Goal: Information Seeking & Learning: Learn about a topic

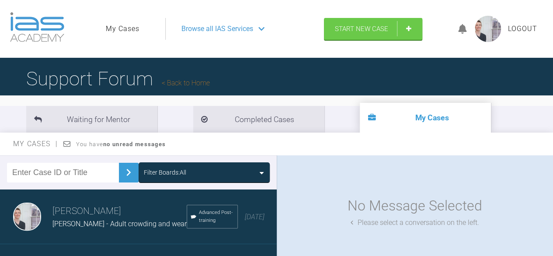
click at [128, 29] on link "My Cases" at bounding box center [123, 28] width 34 height 11
click at [193, 82] on link "Back to Home" at bounding box center [186, 83] width 48 height 8
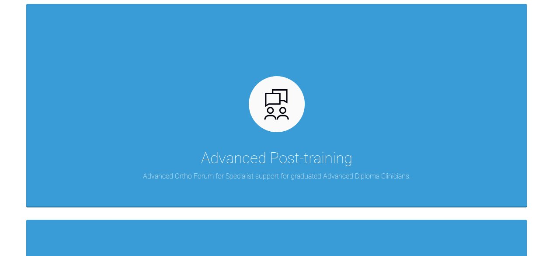
scroll to position [254, 0]
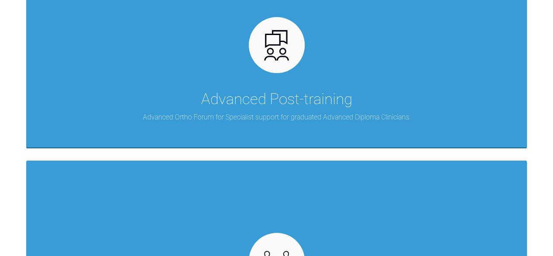
click at [193, 82] on div "Advanced Post-training Advanced Ortho Forum for Specialist support for graduate…" at bounding box center [276, 46] width 501 height 202
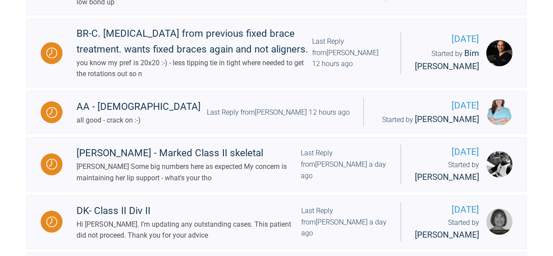
scroll to position [729, 0]
click at [200, 52] on div "BR-C. [MEDICAL_DATA] from previous fixed brace treatment. wants fixed braces ag…" at bounding box center [195, 41] width 236 height 31
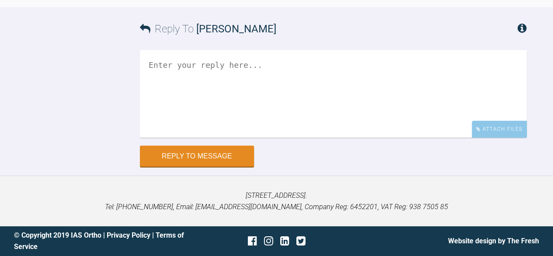
scroll to position [2660, 0]
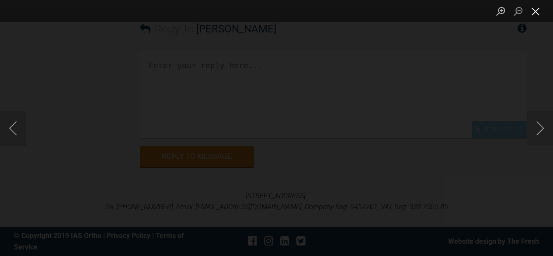
click at [535, 18] on button "Close lightbox" at bounding box center [535, 10] width 17 height 15
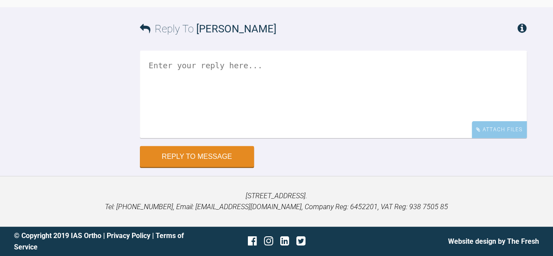
scroll to position [2864, 0]
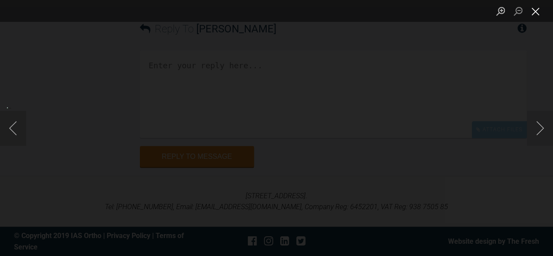
click at [539, 14] on button "Close lightbox" at bounding box center [535, 10] width 17 height 15
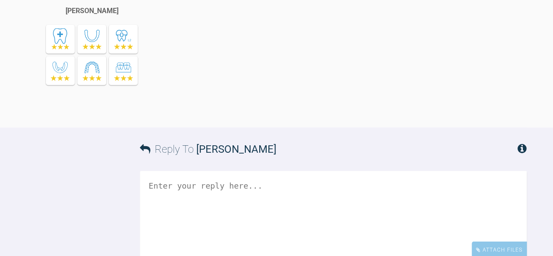
scroll to position [2526, 0]
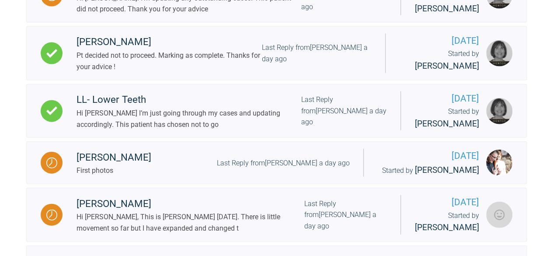
scroll to position [954, 0]
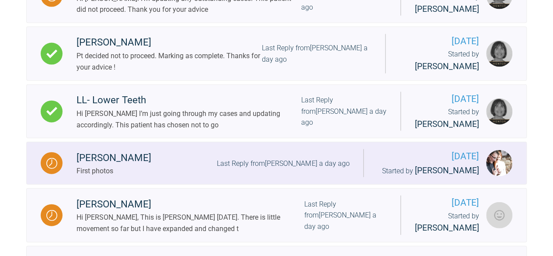
click at [122, 166] on div "[PERSON_NAME]" at bounding box center [114, 158] width 75 height 16
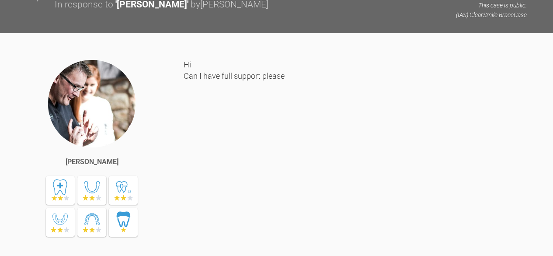
scroll to position [1069, 0]
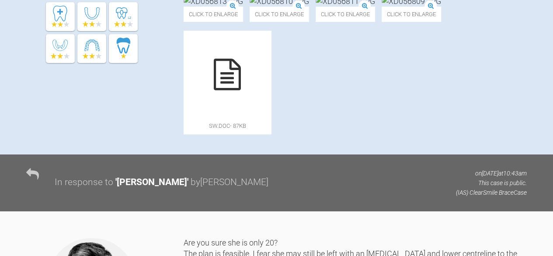
scroll to position [325, 0]
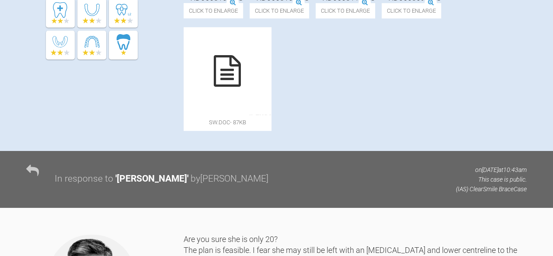
click at [5, 90] on div "[PERSON_NAME] Patient wants to have straightening. We have disccused upper and …" at bounding box center [276, 16] width 553 height 268
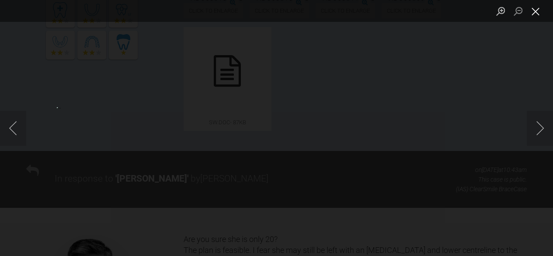
click at [534, 10] on button "Close lightbox" at bounding box center [535, 10] width 17 height 15
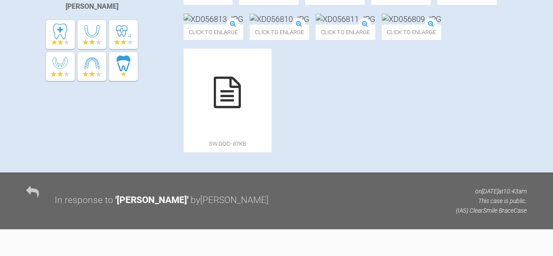
scroll to position [310, 0]
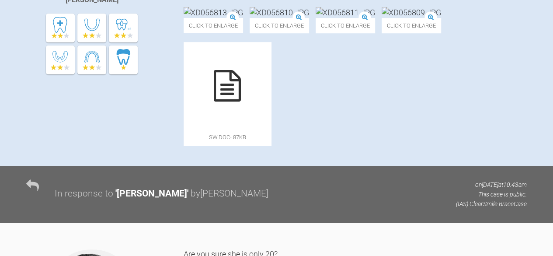
click at [243, 18] on img at bounding box center [213, 12] width 59 height 11
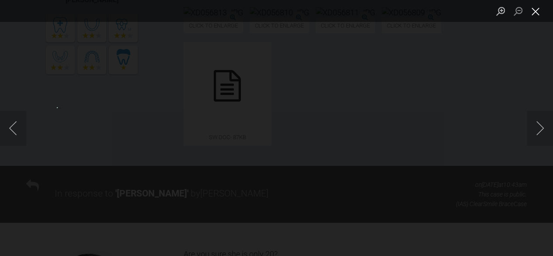
click at [541, 12] on button "Close lightbox" at bounding box center [535, 10] width 17 height 15
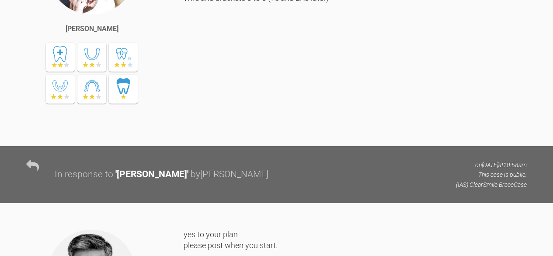
scroll to position [4572, 0]
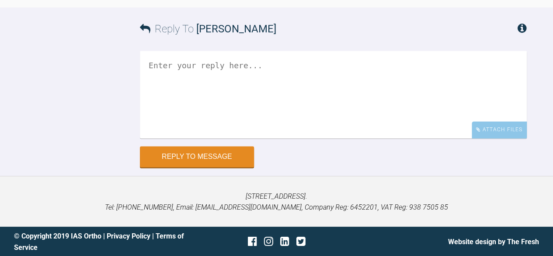
scroll to position [5637, 0]
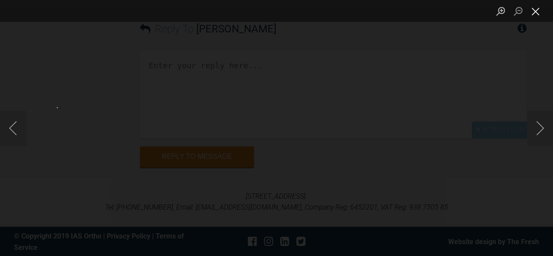
click at [534, 11] on button "Close lightbox" at bounding box center [535, 10] width 17 height 15
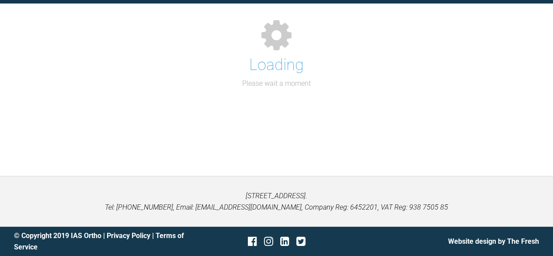
scroll to position [1255, 0]
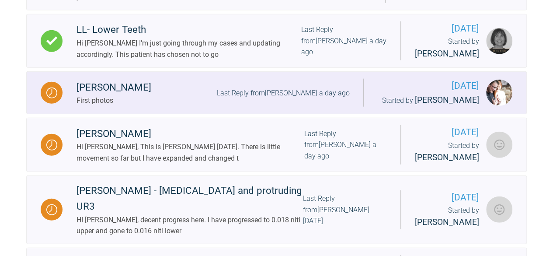
click at [107, 95] on div "[PERSON_NAME]" at bounding box center [114, 88] width 75 height 16
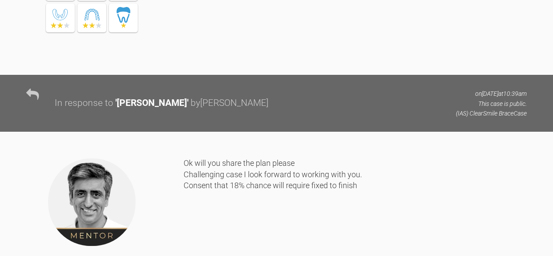
scroll to position [1308, 0]
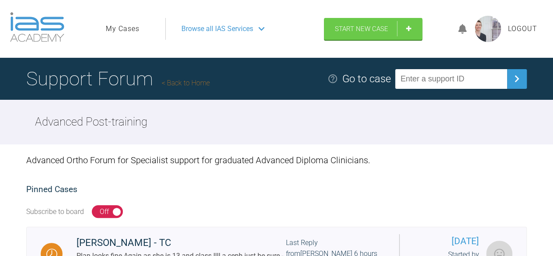
click at [134, 26] on link "My Cases" at bounding box center [123, 28] width 34 height 11
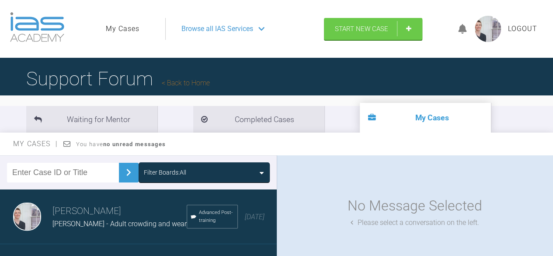
click at [50, 177] on input "text" at bounding box center [63, 173] width 112 height 20
type input "joh"
click at [122, 171] on img at bounding box center [129, 172] width 14 height 14
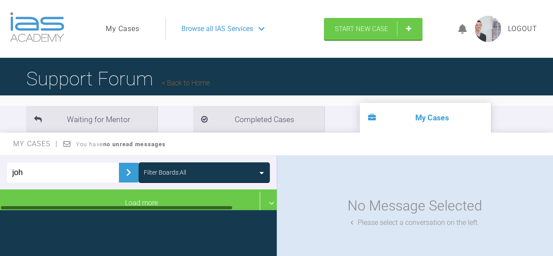
click at [170, 209] on div at bounding box center [116, 207] width 233 height 3
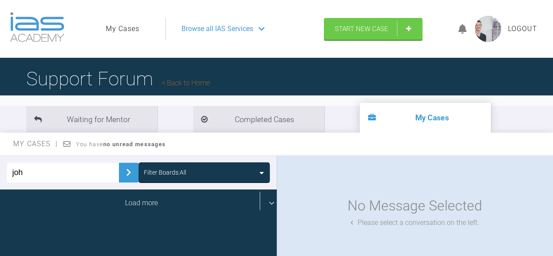
click at [226, 195] on div "Load more" at bounding box center [141, 202] width 283 height 27
click at [260, 210] on div "Load more" at bounding box center [141, 202] width 283 height 27
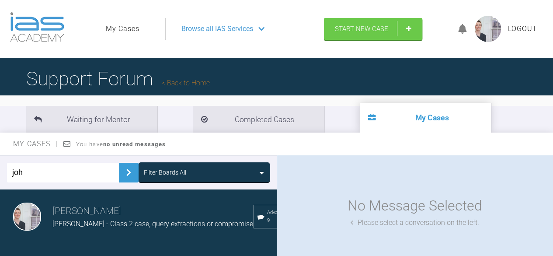
click at [199, 214] on h3 "[PERSON_NAME]" at bounding box center [152, 211] width 201 height 15
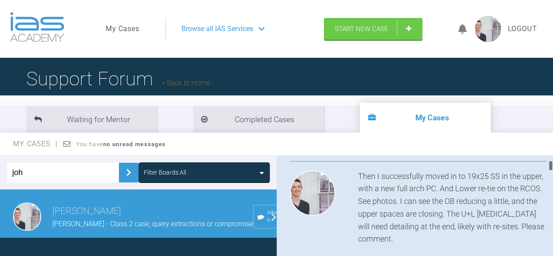
scroll to position [482, 0]
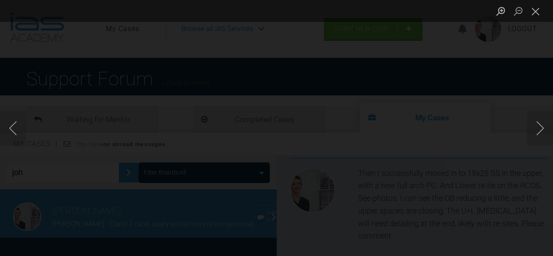
click at [392, 124] on div "Lightbox" at bounding box center [276, 128] width 553 height 256
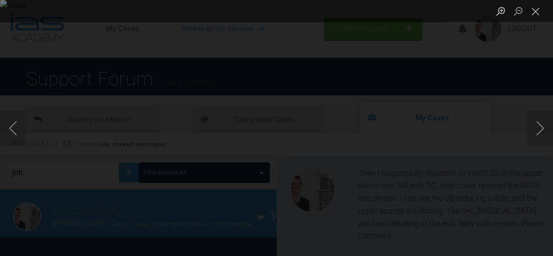
click at [496, 67] on div "Lightbox" at bounding box center [276, 128] width 553 height 256
